Goal: Transaction & Acquisition: Purchase product/service

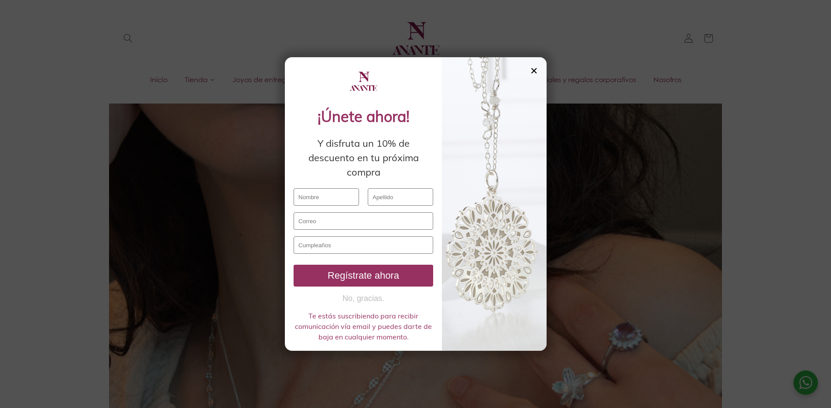
click at [537, 70] on div "✕" at bounding box center [534, 71] width 8 height 10
click at [537, 70] on header "Inicio Tienda Joyas de entrega inmediata PROMOCIONES Pedidos especiales y regal…" at bounding box center [416, 47] width 642 height 95
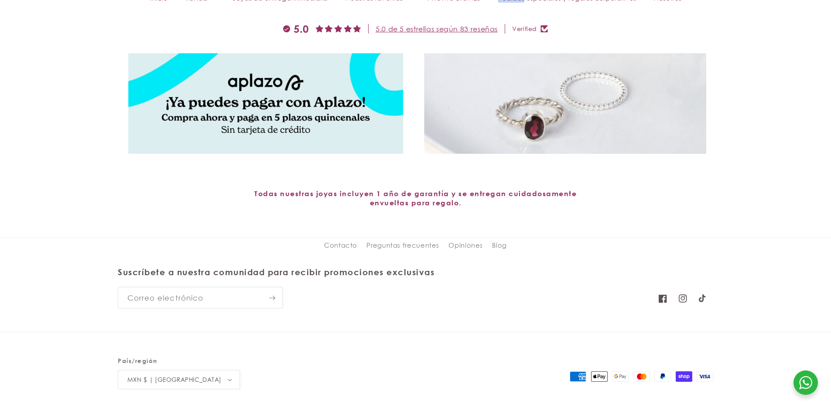
scroll to position [4857, 0]
click at [403, 237] on link "Preguntas frecuentes" at bounding box center [403, 245] width 73 height 16
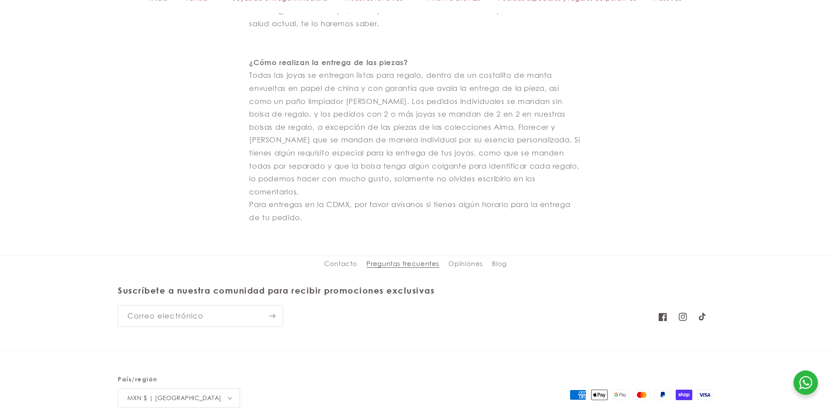
scroll to position [1511, 0]
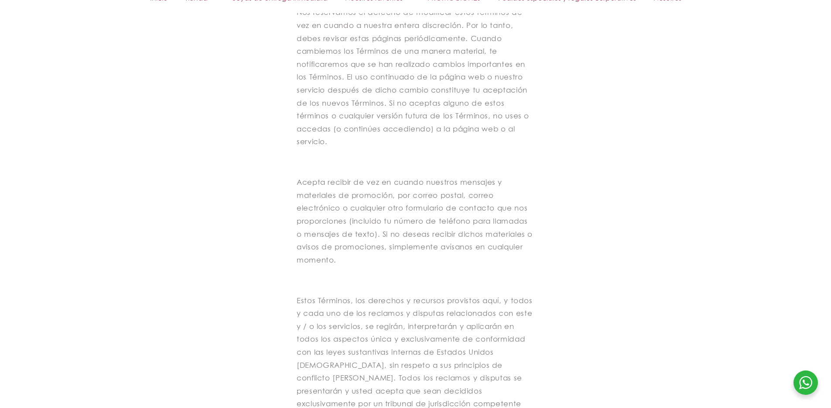
scroll to position [1466, 0]
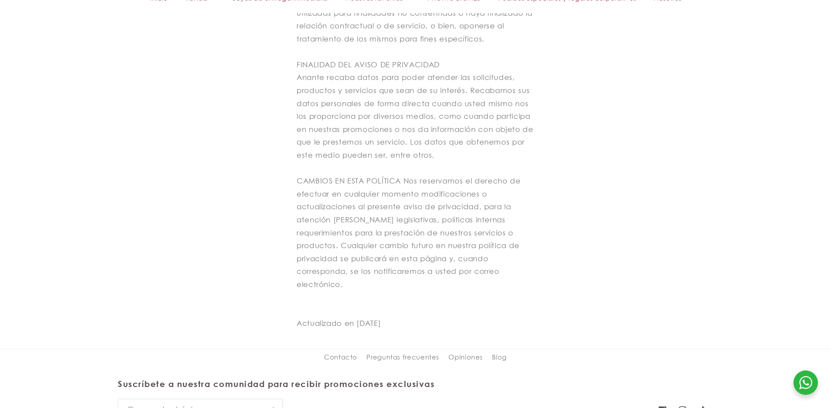
scroll to position [859, 0]
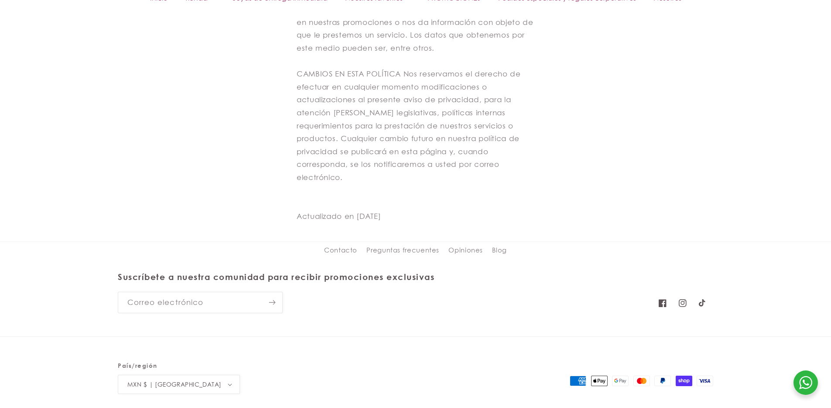
click at [480, 407] on link "Términos del servicio" at bounding box center [483, 416] width 55 height 8
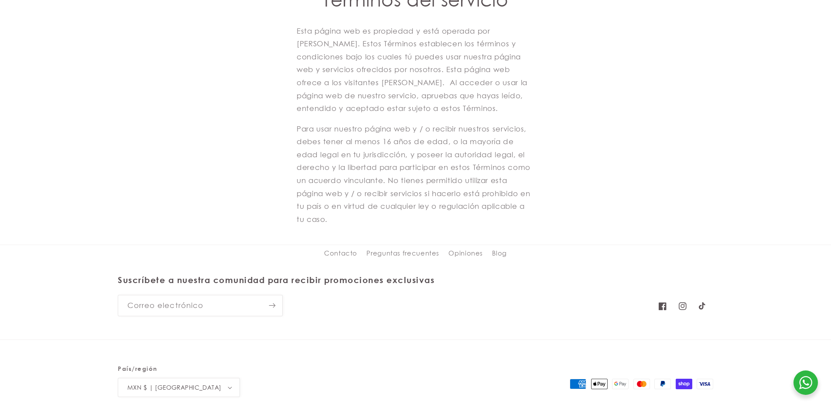
scroll to position [130, 0]
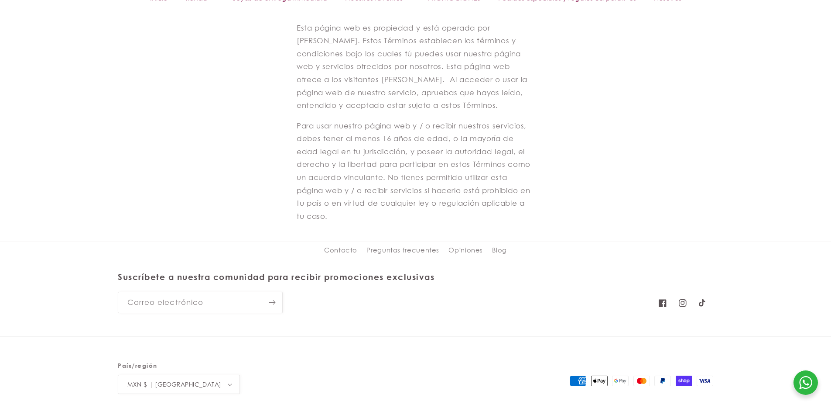
click at [598, 407] on link "Información de contacto" at bounding box center [611, 416] width 70 height 8
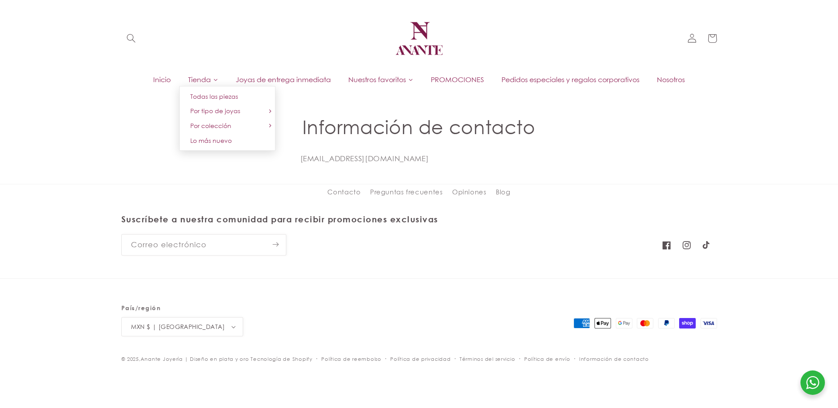
click at [190, 81] on span "Tienda" at bounding box center [199, 80] width 23 height 10
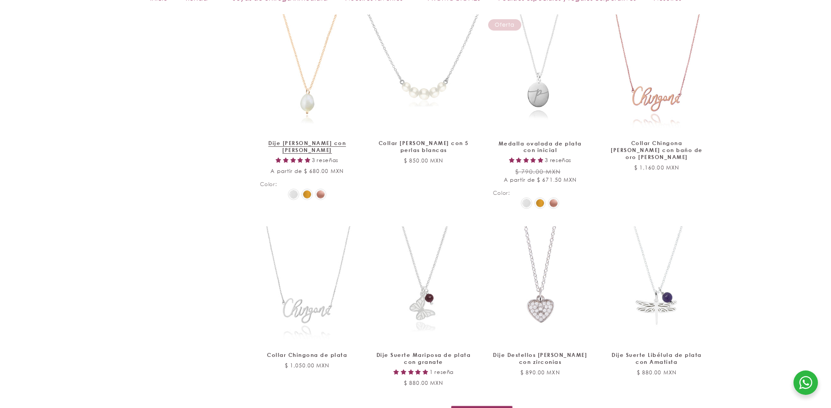
scroll to position [820, 0]
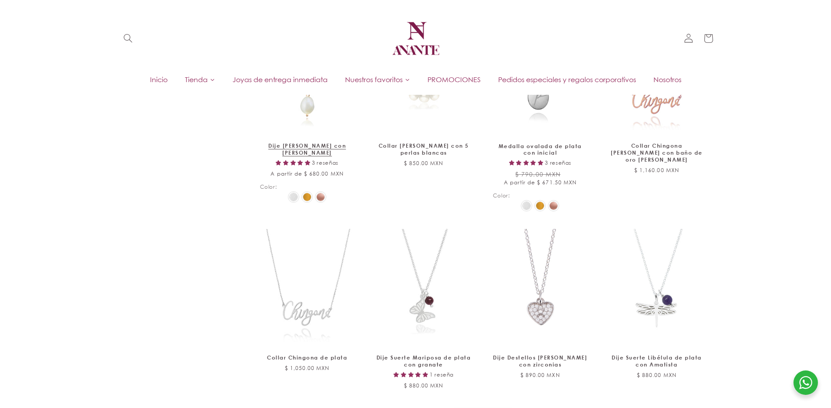
click at [291, 201] on img at bounding box center [294, 197] width 8 height 8
click at [0, 0] on input "radio" at bounding box center [0, 0] width 0 height 0
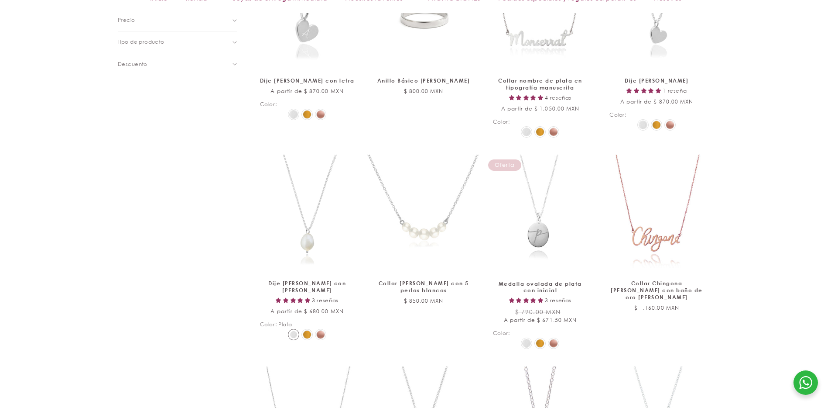
scroll to position [696, 0]
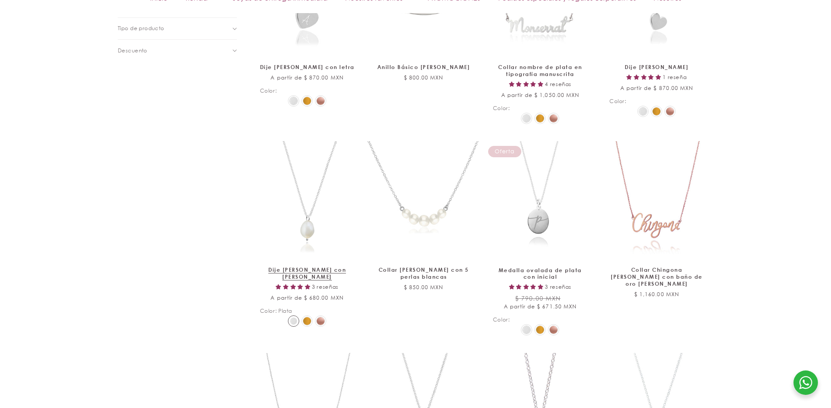
click at [329, 266] on link "Dije [PERSON_NAME] con [PERSON_NAME]" at bounding box center [307, 273] width 95 height 14
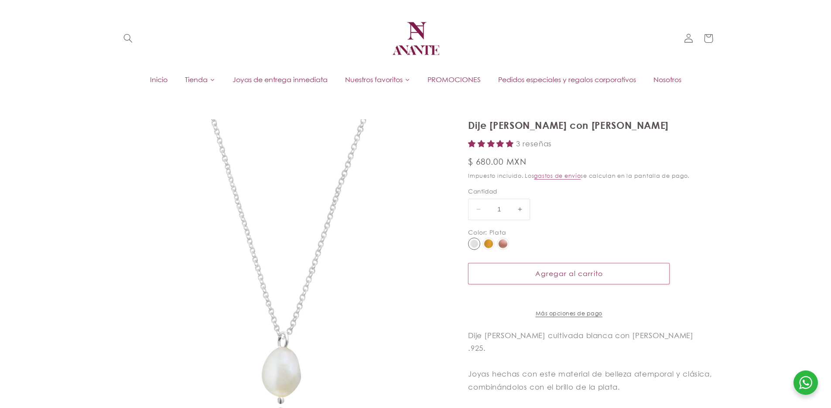
click at [477, 245] on img at bounding box center [474, 244] width 8 height 8
click at [0, 0] on input "radio" at bounding box center [0, 0] width 0 height 0
select select "{"isForProduct":true,"id":43715853451418,"title":"Plata","available":true,"pric…"
click at [553, 269] on button "Agregar al carrito" at bounding box center [569, 273] width 202 height 21
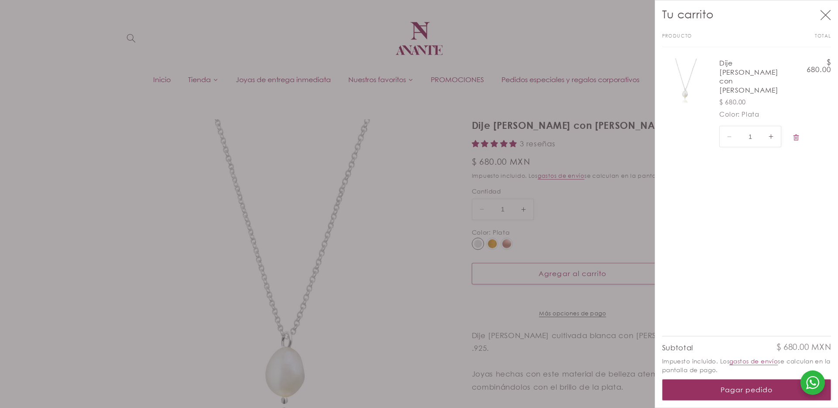
click at [16, 0] on div at bounding box center [419, 204] width 838 height 408
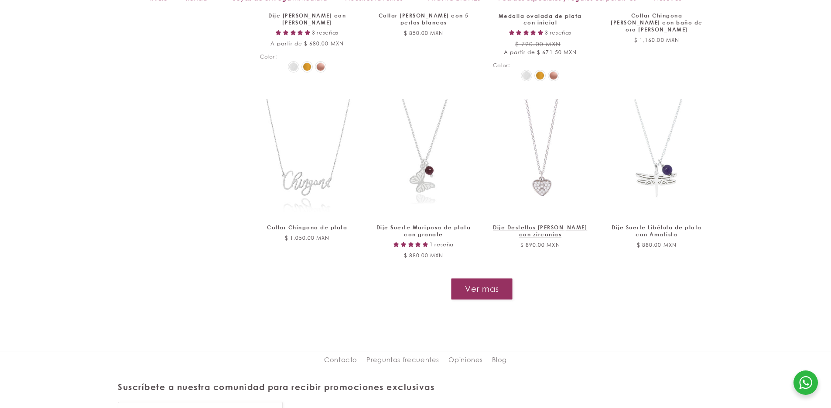
scroll to position [951, 0]
click at [498, 284] on button "Ver mas" at bounding box center [482, 286] width 62 height 21
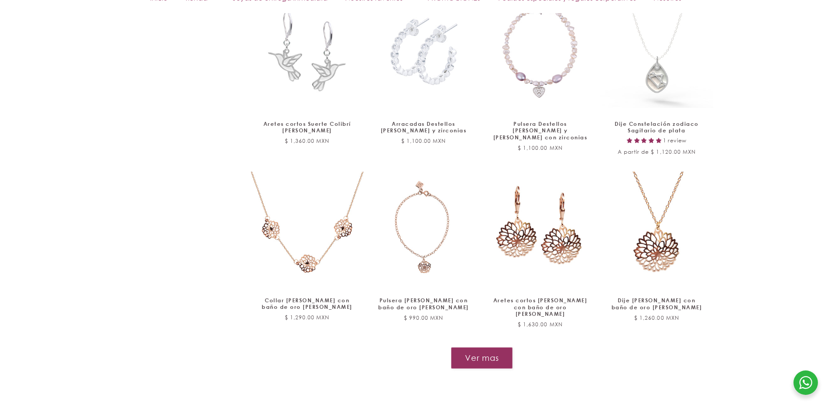
scroll to position [1597, 0]
click at [509, 362] on button "Ver mas" at bounding box center [482, 357] width 62 height 21
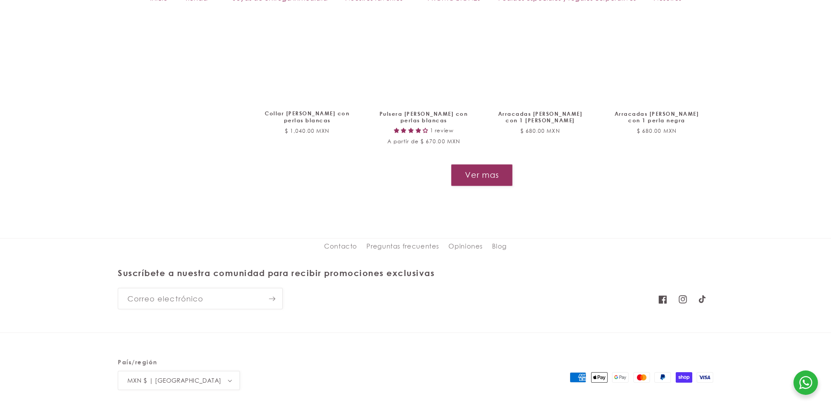
scroll to position [2495, 0]
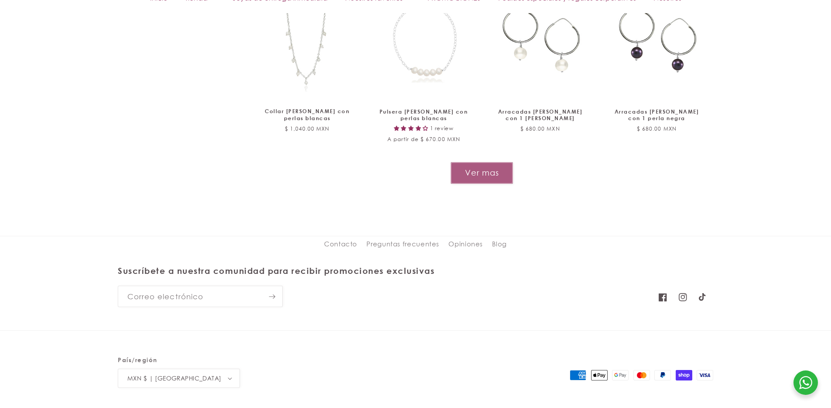
click at [504, 174] on button "Ver mas" at bounding box center [482, 172] width 62 height 21
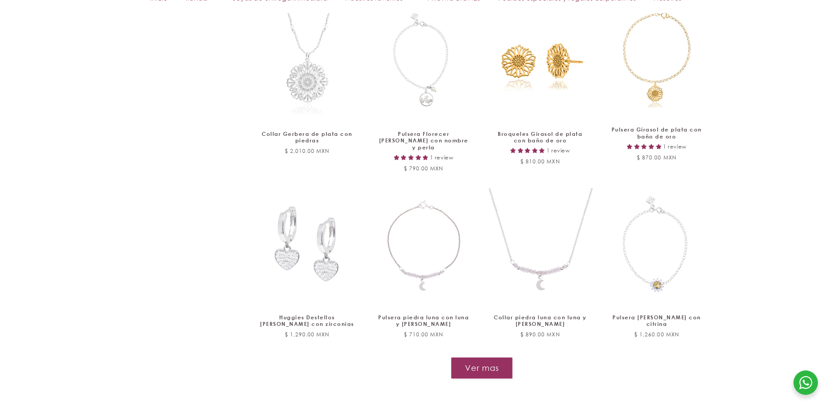
scroll to position [3115, 0]
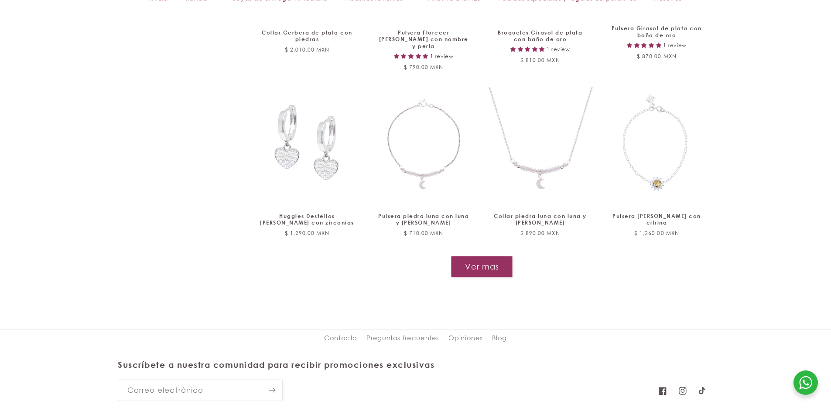
click at [477, 256] on button "Ver mas" at bounding box center [482, 266] width 62 height 21
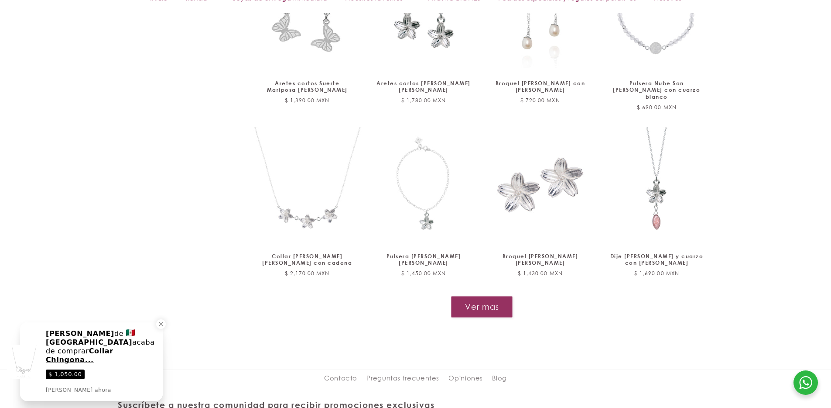
scroll to position [3772, 0]
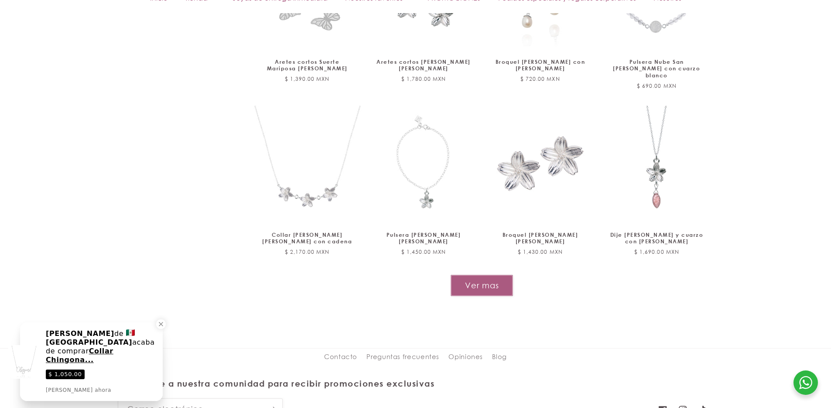
click at [474, 275] on button "Ver mas" at bounding box center [482, 285] width 62 height 21
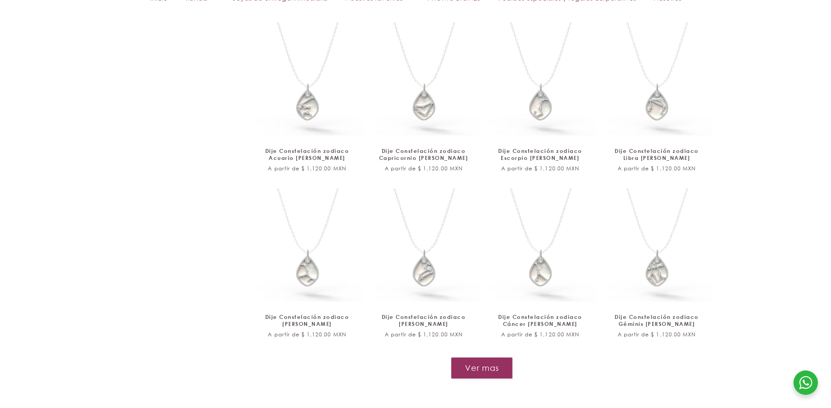
scroll to position [4368, 0]
click at [488, 355] on button "Ver mas" at bounding box center [482, 365] width 62 height 21
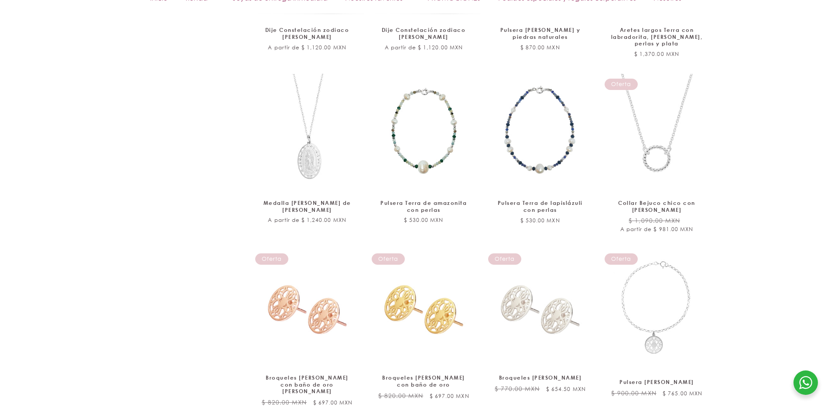
scroll to position [5043, 0]
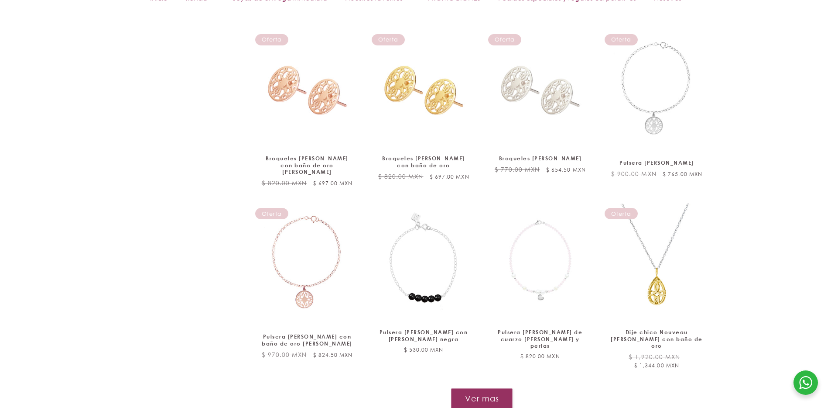
click at [488, 388] on button "Ver mas" at bounding box center [482, 398] width 62 height 21
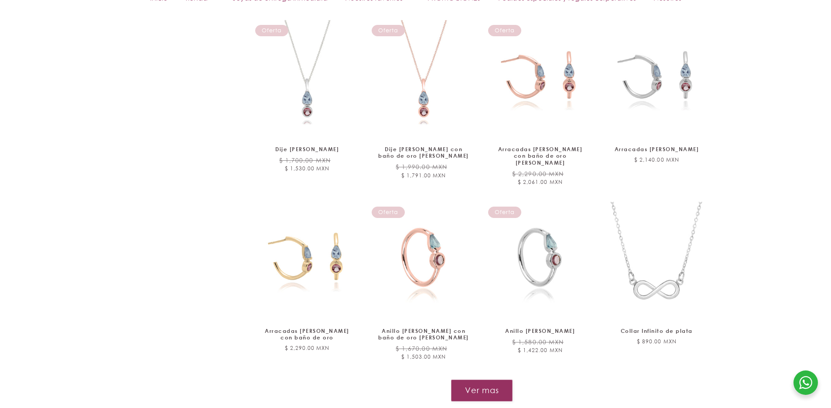
scroll to position [5802, 0]
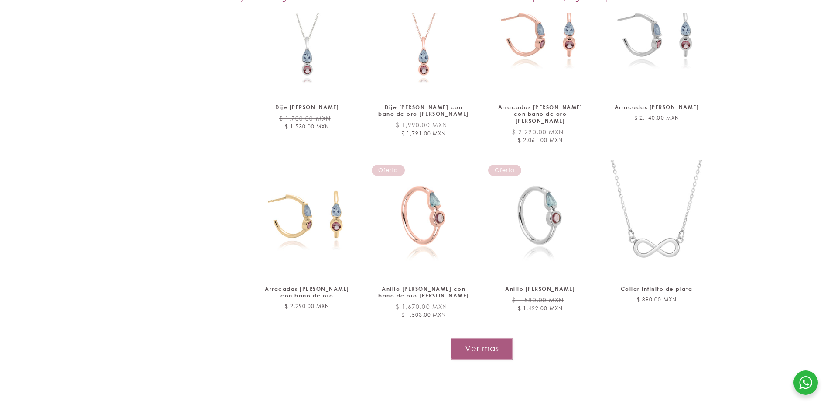
click at [497, 337] on button "Ver mas" at bounding box center [482, 347] width 62 height 21
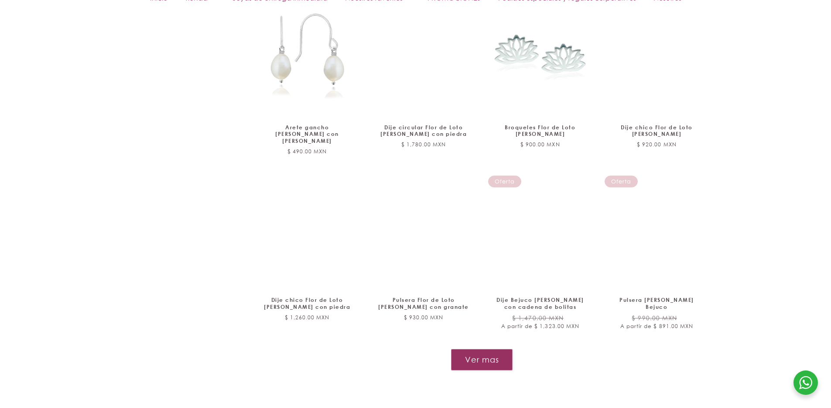
scroll to position [6490, 0]
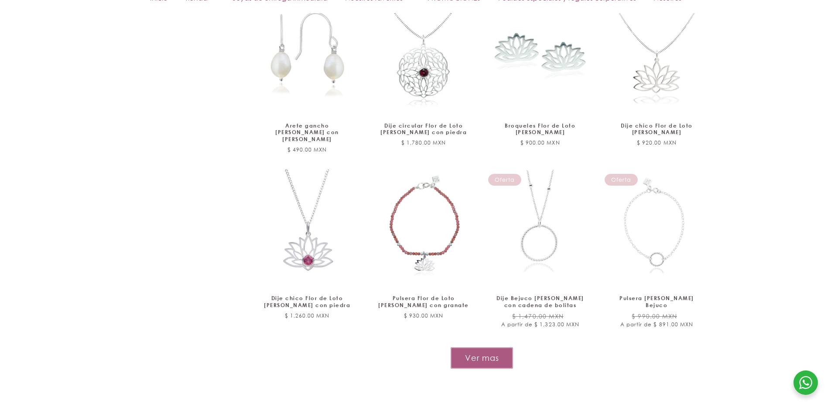
click at [476, 347] on button "Ver mas" at bounding box center [482, 357] width 62 height 21
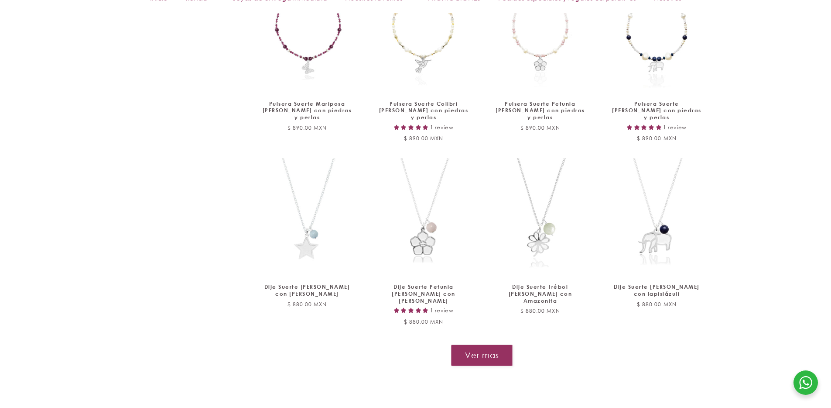
scroll to position [7226, 0]
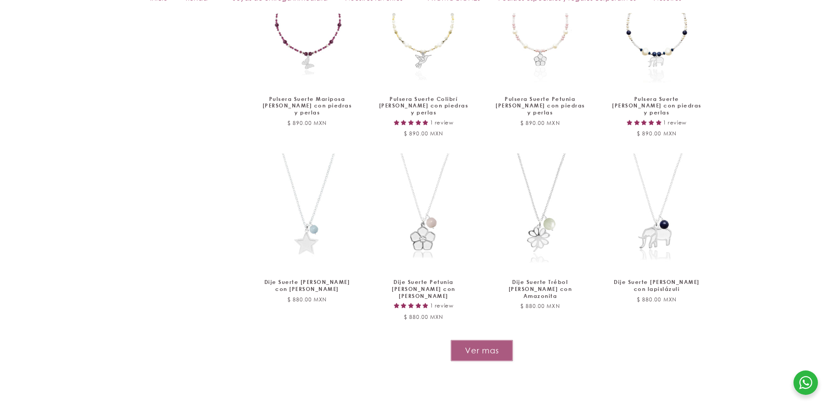
click at [498, 340] on button "Ver mas" at bounding box center [482, 350] width 62 height 21
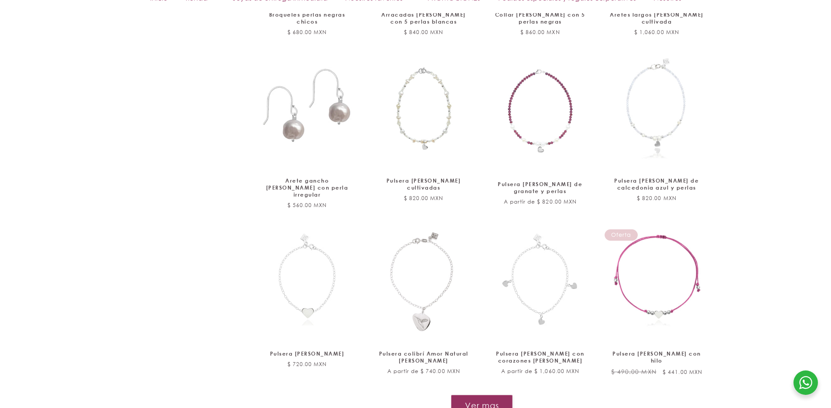
scroll to position [7849, 0]
click at [487, 393] on button "Ver mas" at bounding box center [482, 403] width 62 height 21
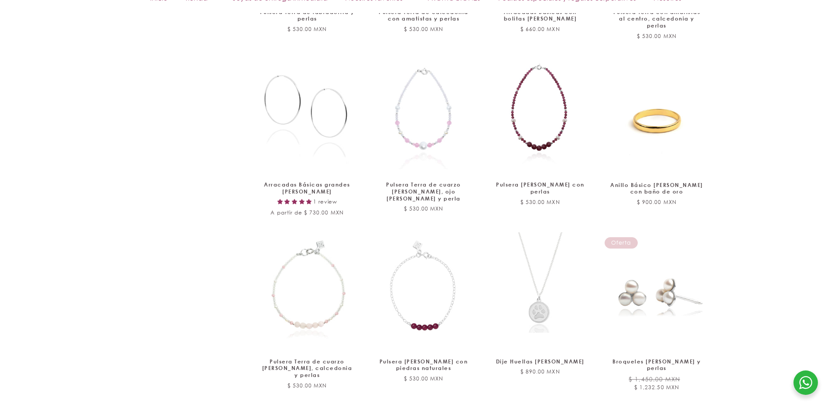
scroll to position [8568, 0]
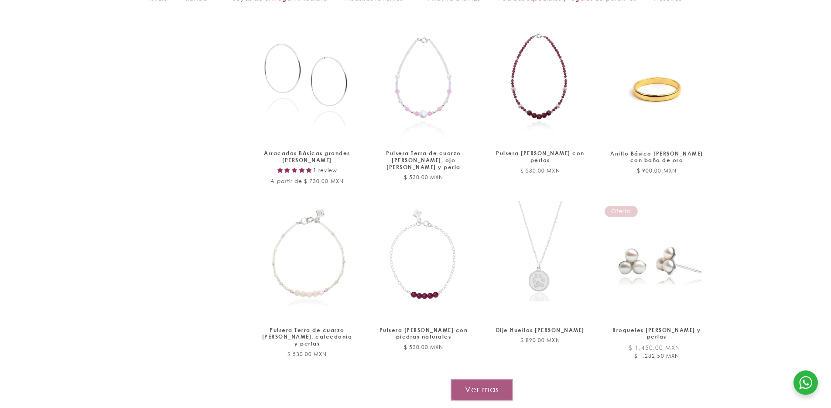
click at [482, 378] on button "Ver mas" at bounding box center [482, 388] width 62 height 21
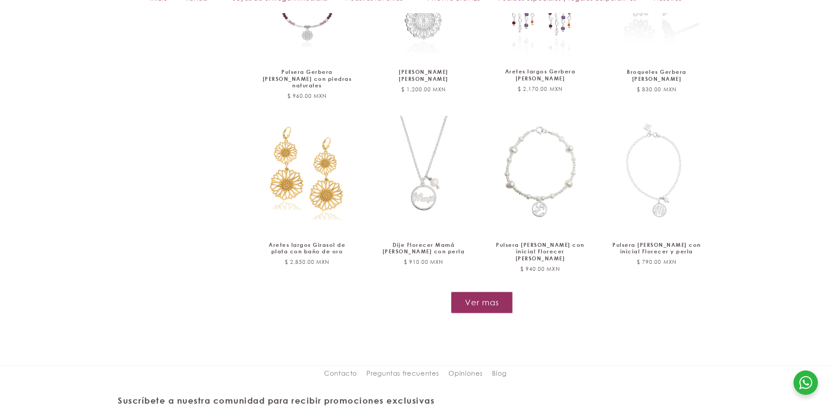
scroll to position [9364, 0]
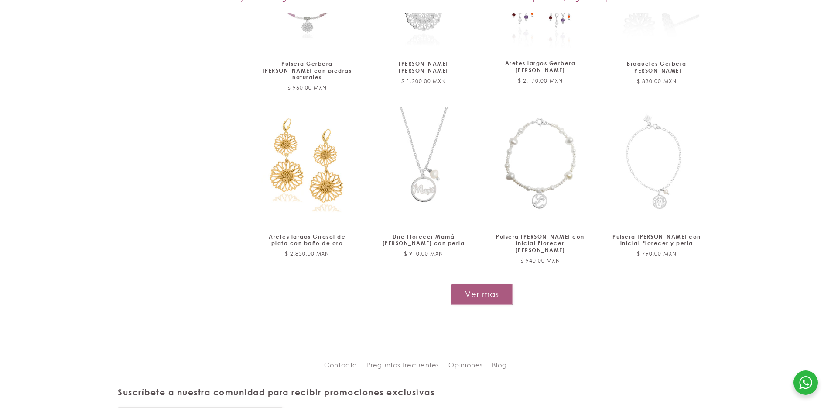
click at [492, 283] on button "Ver mas" at bounding box center [482, 293] width 62 height 21
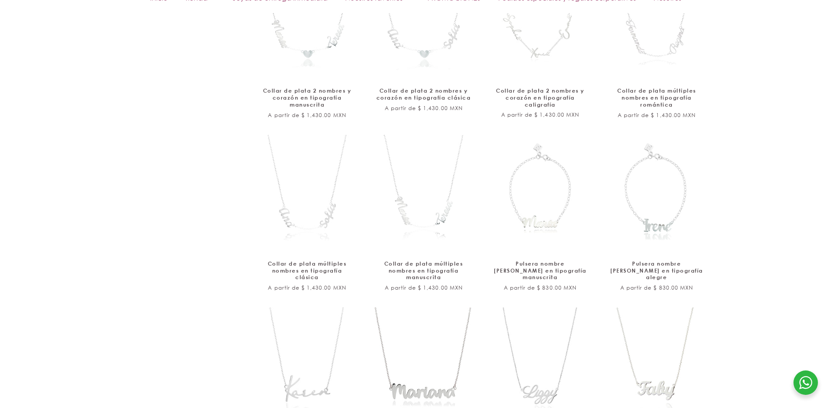
scroll to position [10031, 0]
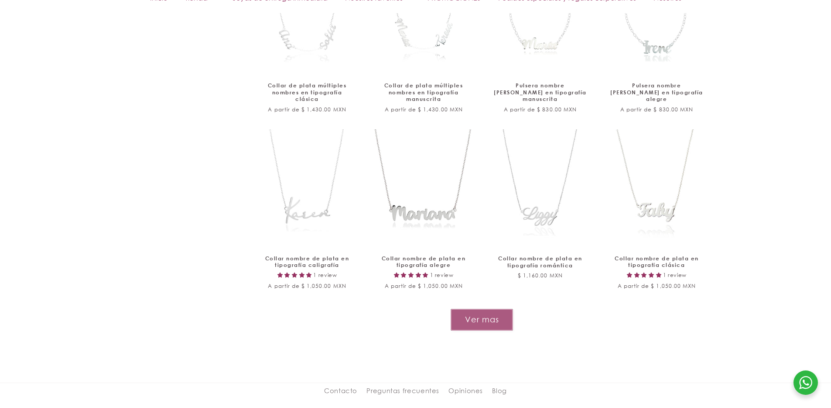
click at [504, 309] on button "Ver mas" at bounding box center [482, 319] width 62 height 21
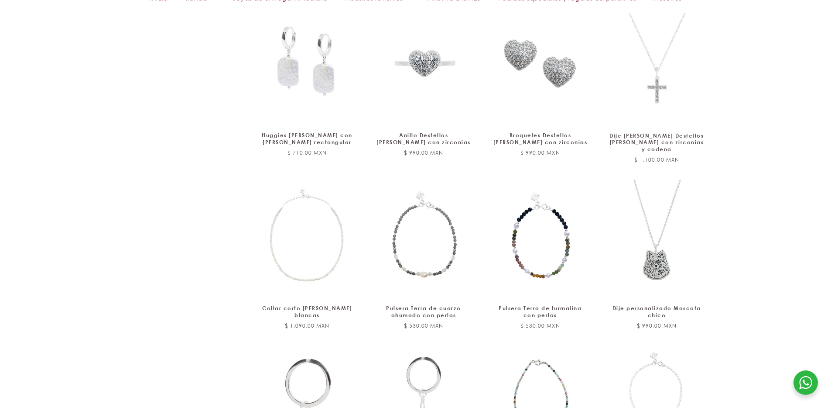
scroll to position [10541, 0]
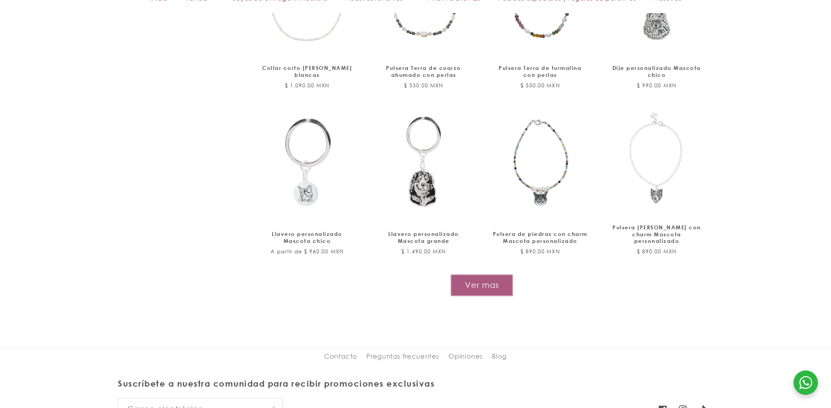
click at [492, 274] on button "Ver mas" at bounding box center [482, 284] width 62 height 21
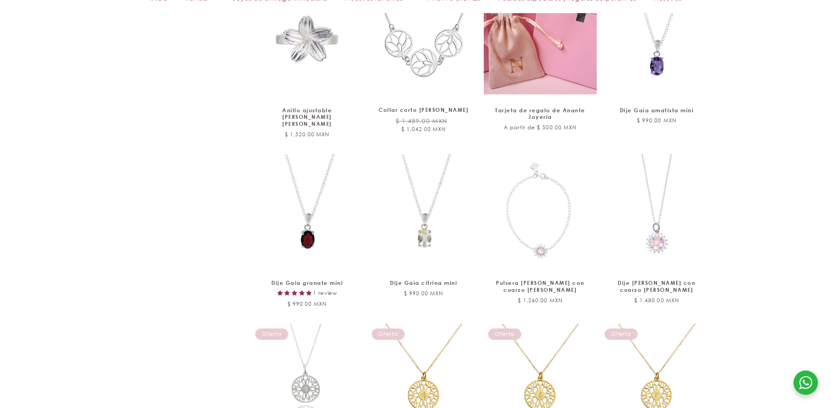
scroll to position [11211, 0]
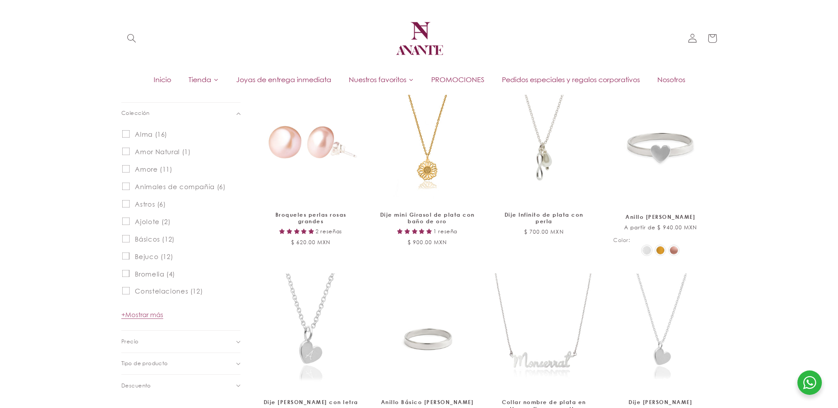
scroll to position [0, 0]
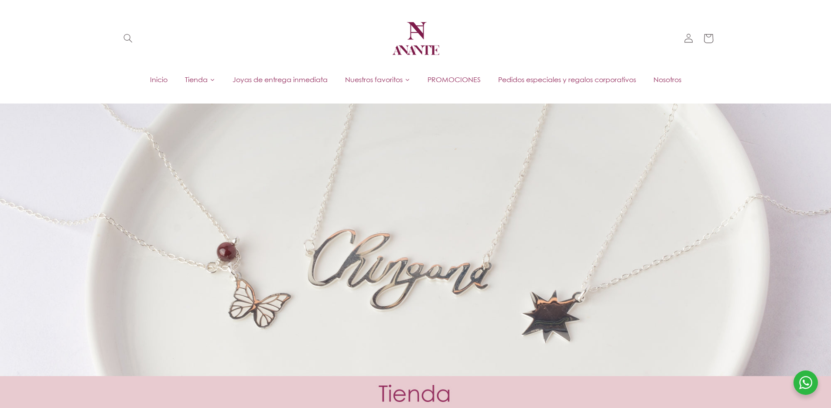
click at [709, 39] on icon at bounding box center [708, 37] width 21 height 21
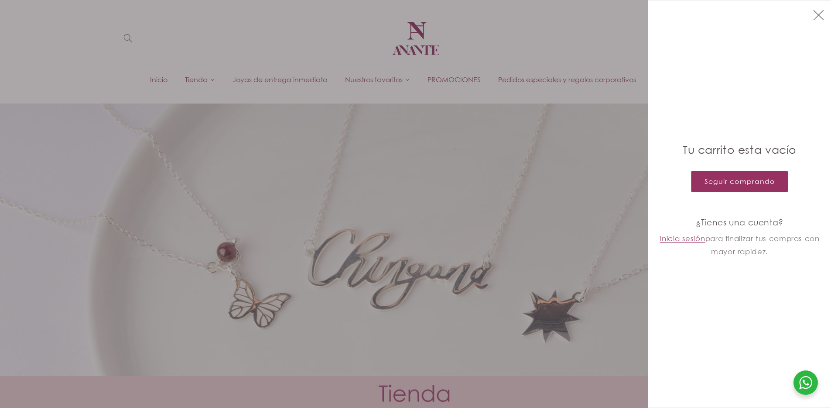
click at [709, 39] on div at bounding box center [415, 204] width 831 height 408
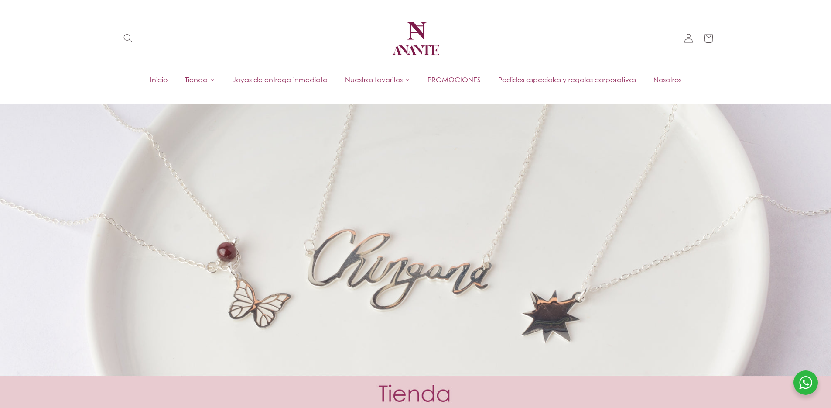
click at [709, 39] on icon at bounding box center [709, 38] width 20 height 20
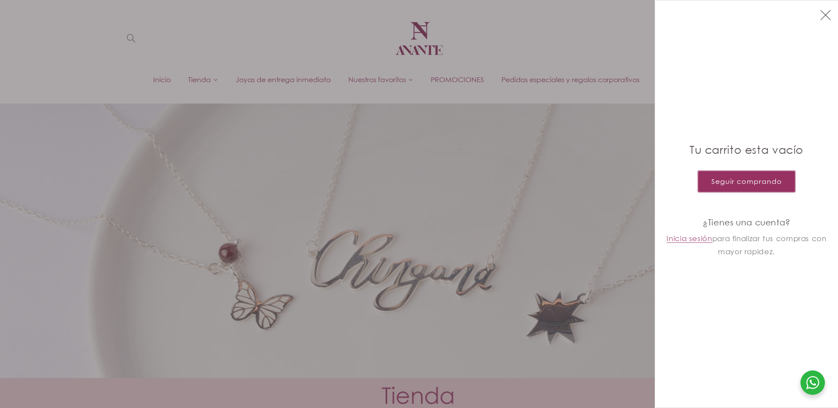
click at [737, 187] on link "Seguir comprando" at bounding box center [747, 181] width 98 height 21
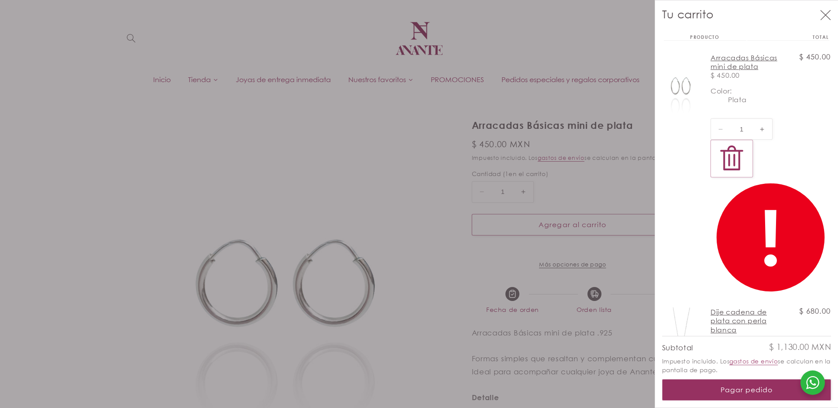
select select "{"isForProduct":true,"id":43743805309082,"title":"Plata","available":true,"pric…"
select select "{"isForProduct":false,"id":43715634987162,"title":"5","available":true,"price":…"
click at [622, 210] on div at bounding box center [419, 204] width 838 height 408
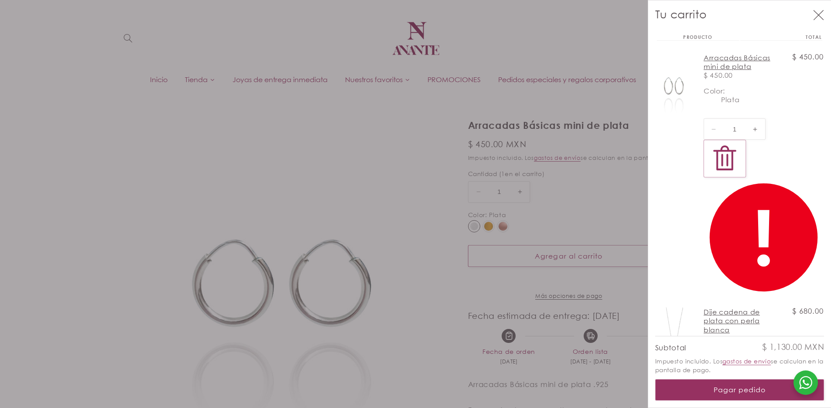
click at [621, 210] on div at bounding box center [415, 204] width 831 height 408
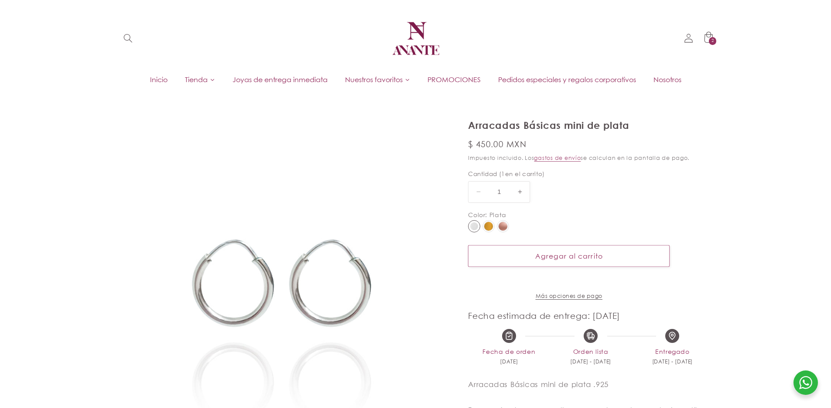
click at [487, 226] on img at bounding box center [488, 226] width 9 height 9
click at [0, 0] on input "radio" at bounding box center [0, 0] width 0 height 0
click at [487, 226] on img at bounding box center [488, 226] width 9 height 9
click at [0, 0] on input "radio" at bounding box center [0, 0] width 0 height 0
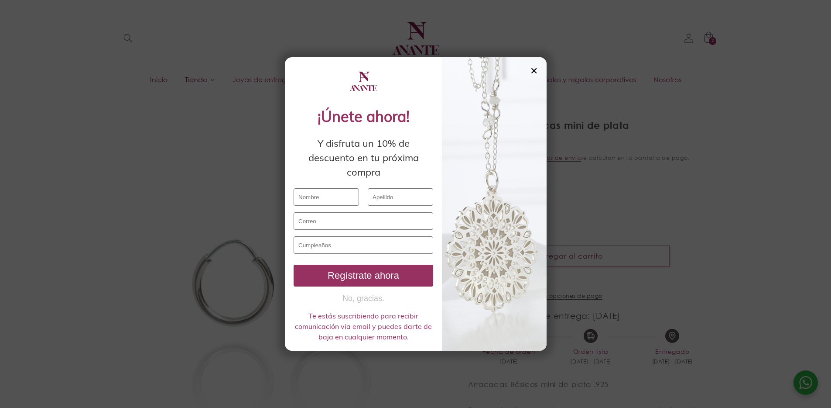
click at [532, 71] on div "✕" at bounding box center [534, 71] width 8 height 10
click at [533, 73] on div "✕" at bounding box center [534, 71] width 8 height 10
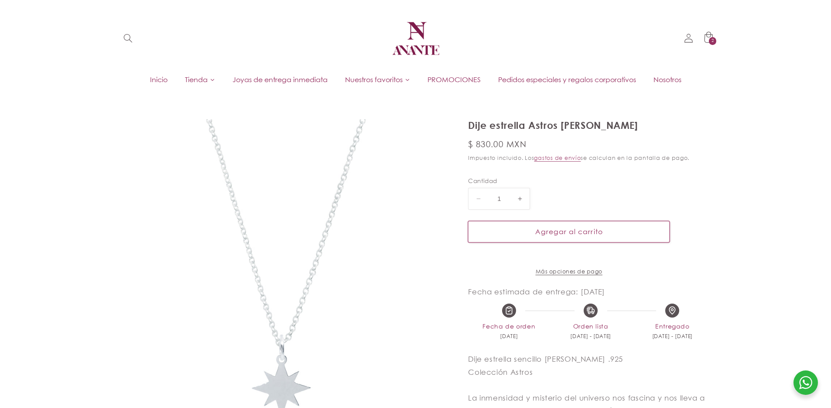
click at [614, 233] on button "Agregar al carrito" at bounding box center [569, 231] width 202 height 21
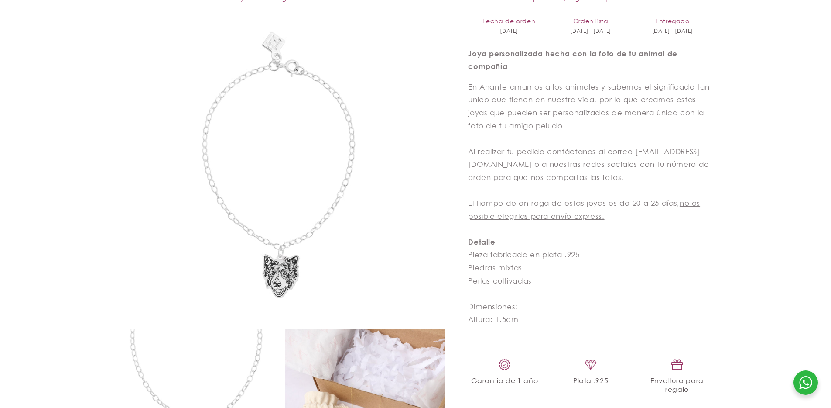
scroll to position [381, 0]
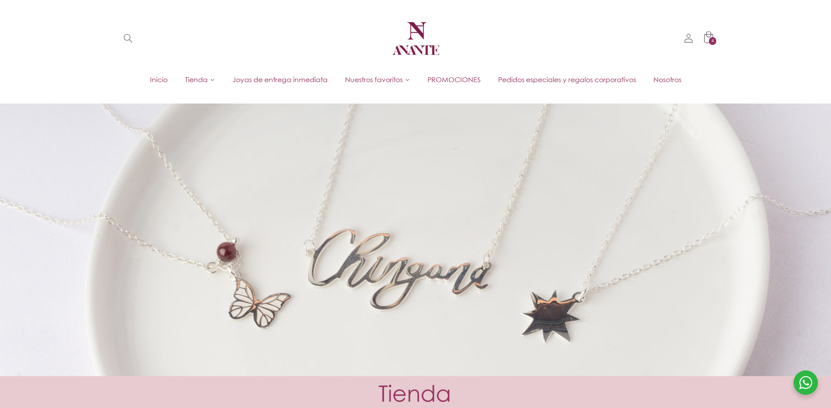
click at [712, 38] on span "4" at bounding box center [713, 41] width 3 height 8
